Goal: Entertainment & Leisure: Consume media (video, audio)

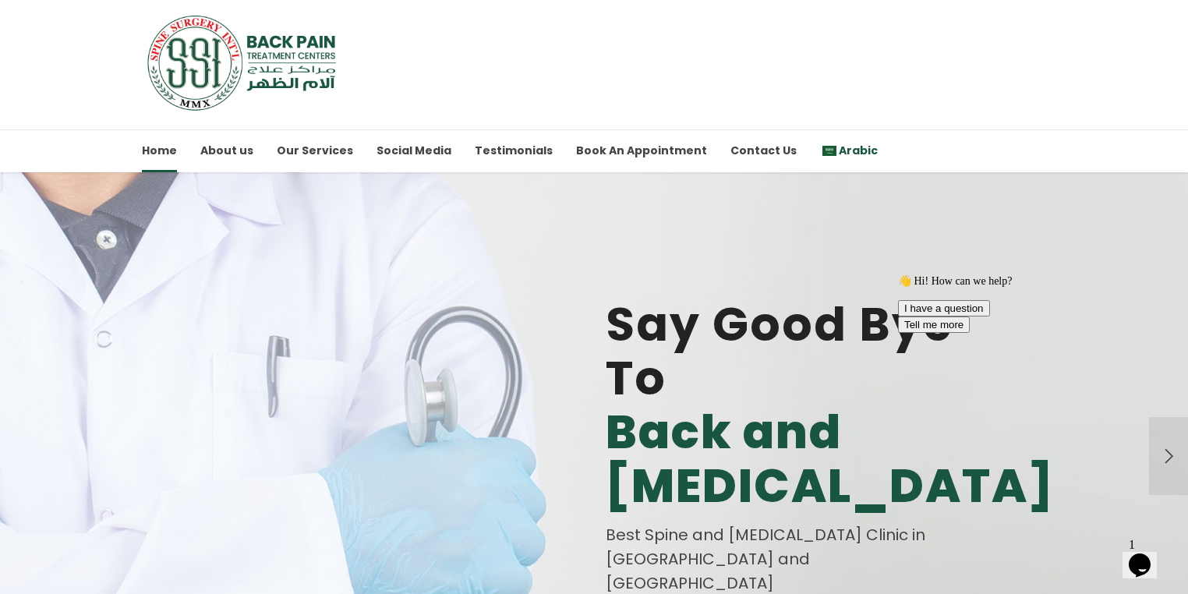
click at [839, 146] on span "Arabic" at bounding box center [858, 151] width 39 height 16
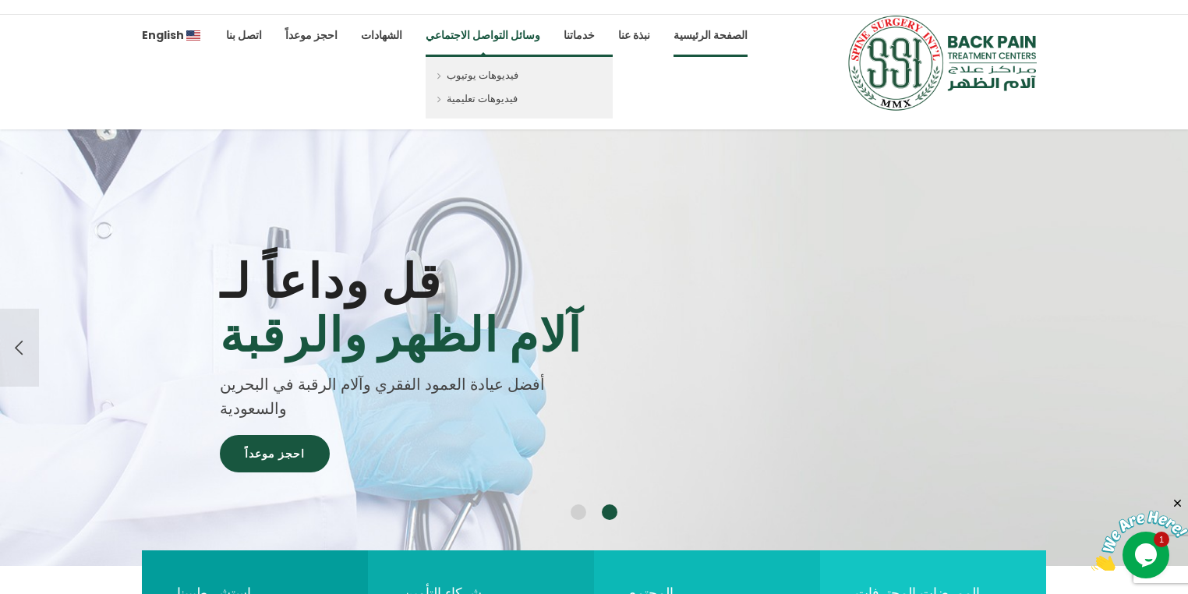
click at [455, 43] on link "وسائل التواصل الاجتماعي" at bounding box center [483, 35] width 115 height 43
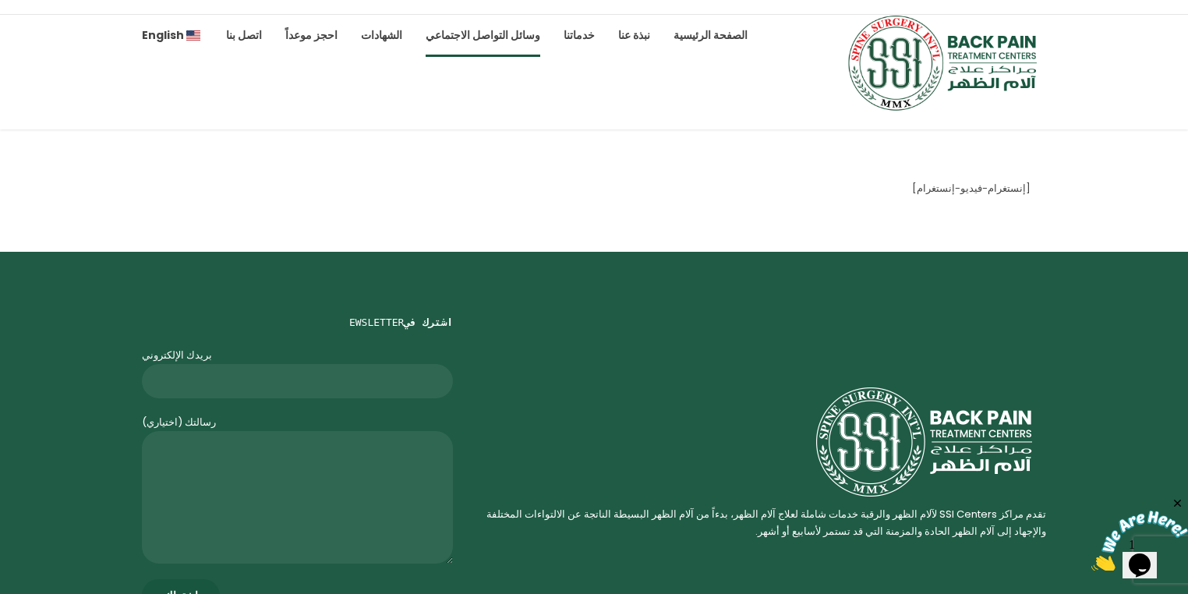
click at [991, 61] on img at bounding box center [944, 62] width 203 height 97
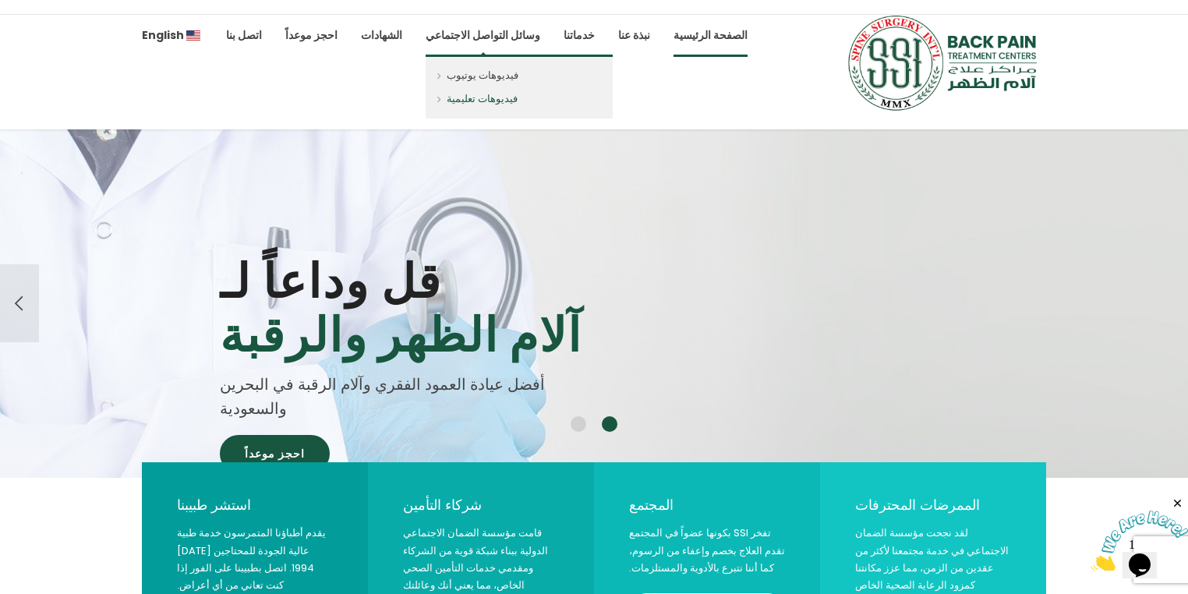
click at [457, 95] on link "فيديوهات تعليمية" at bounding box center [519, 102] width 187 height 30
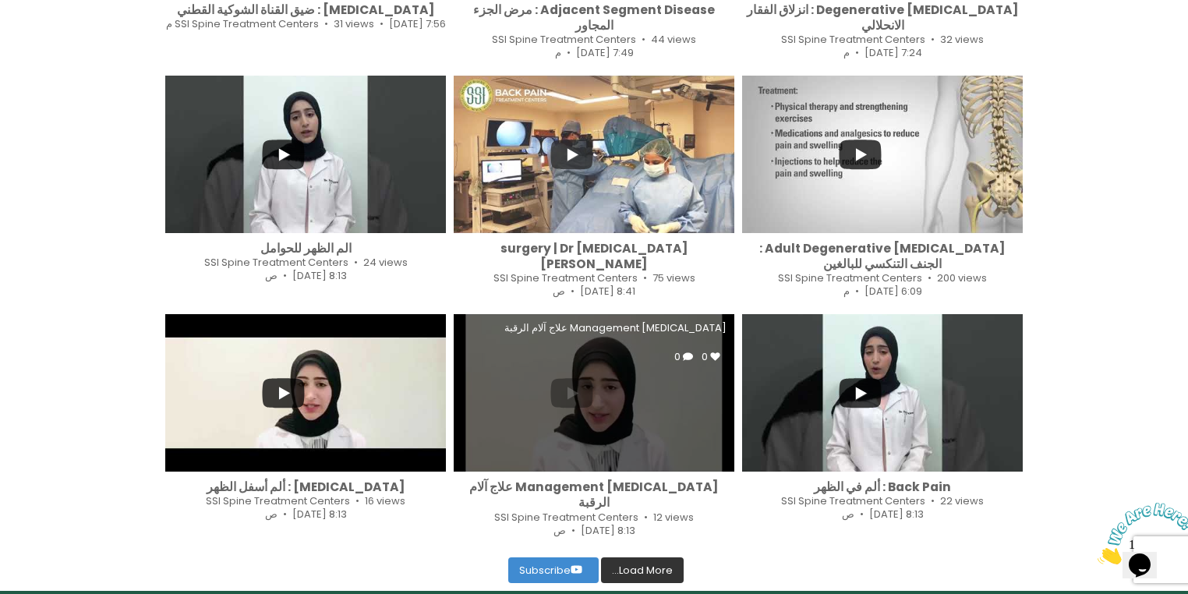
scroll to position [624, 0]
